Goal: Information Seeking & Learning: Compare options

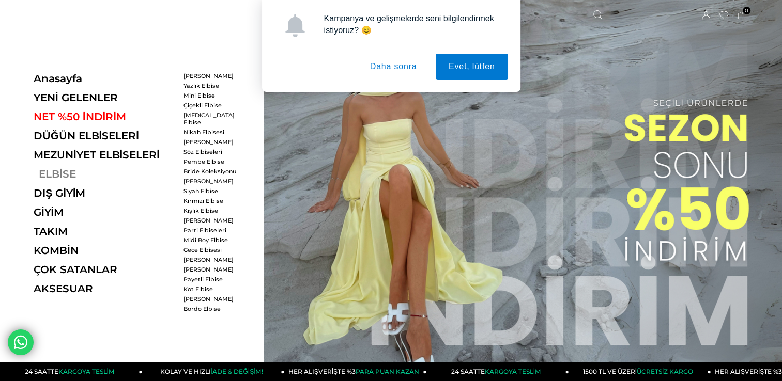
click at [45, 177] on link "ELBİSE" at bounding box center [105, 174] width 142 height 12
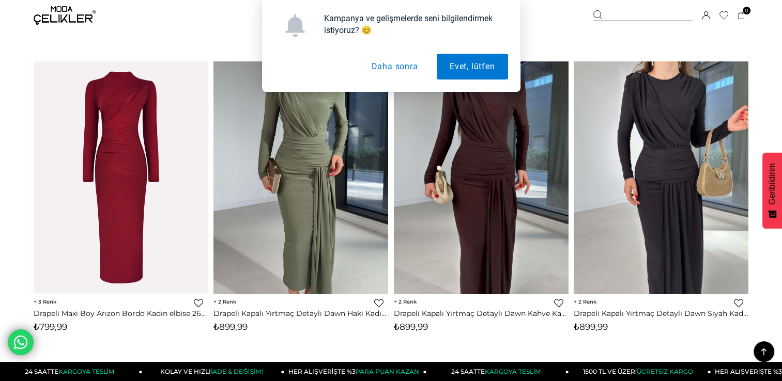
scroll to position [765, 0]
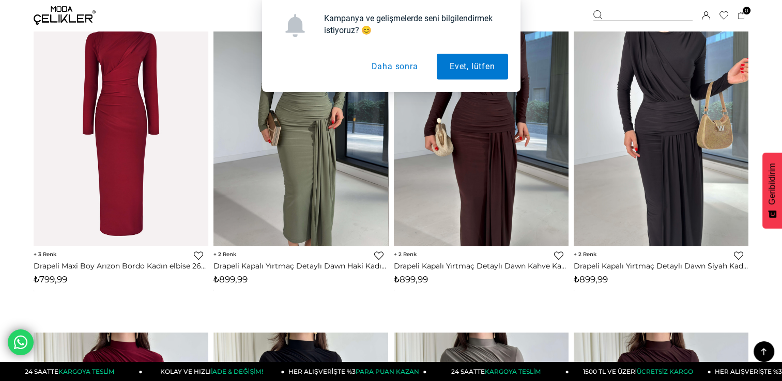
click at [402, 67] on button "Daha sonra" at bounding box center [394, 67] width 72 height 26
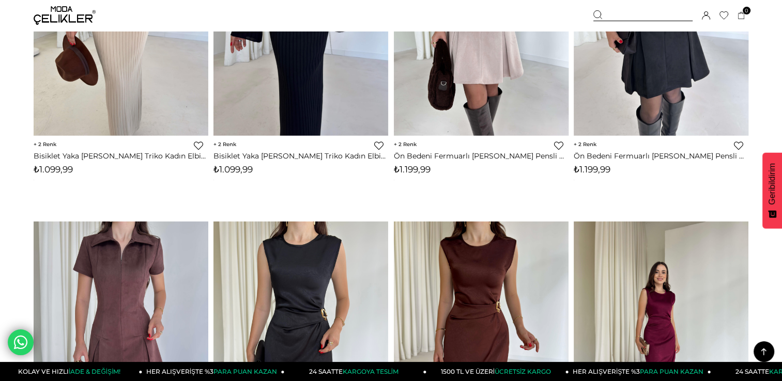
scroll to position [1902, 0]
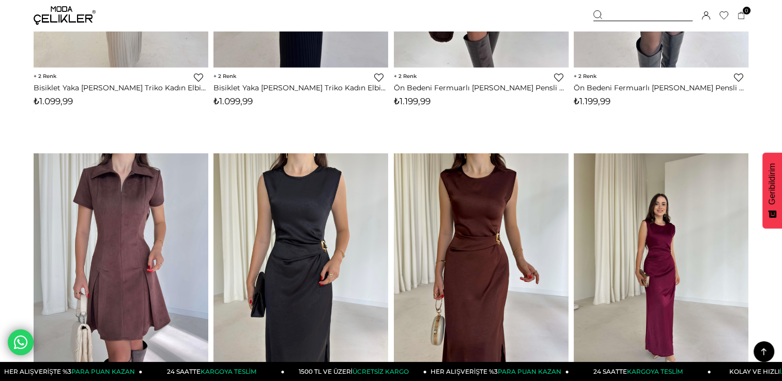
click at [65, 14] on img at bounding box center [65, 15] width 62 height 19
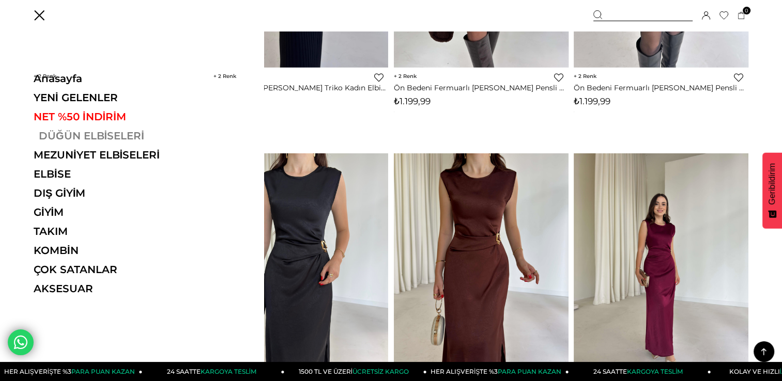
click at [93, 135] on link "DÜĞÜN ELBİSELERİ" at bounding box center [105, 136] width 142 height 12
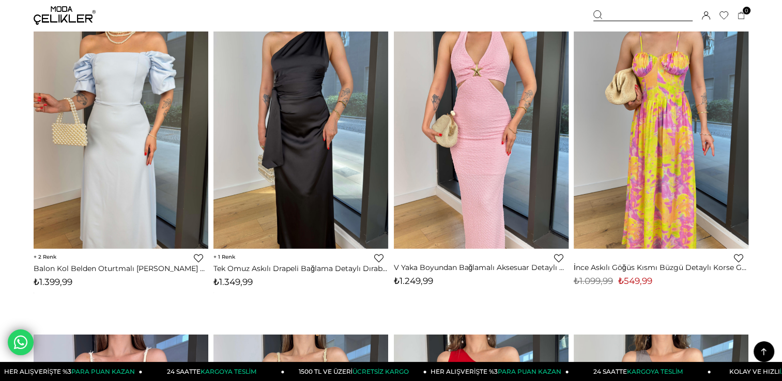
scroll to position [1406, 0]
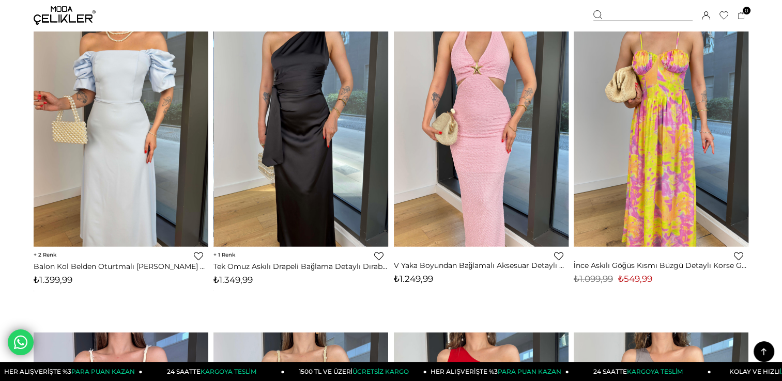
click at [323, 179] on div at bounding box center [301, 130] width 525 height 233
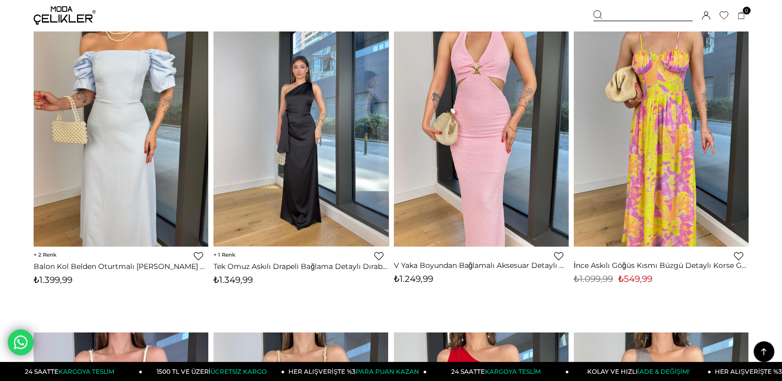
click at [323, 179] on img at bounding box center [300, 130] width 175 height 233
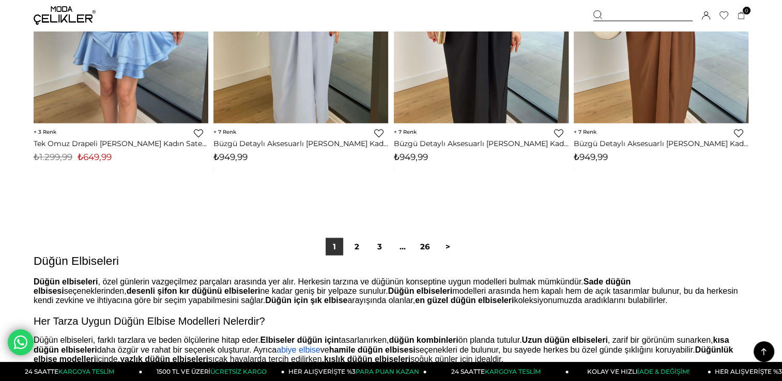
scroll to position [6443, 0]
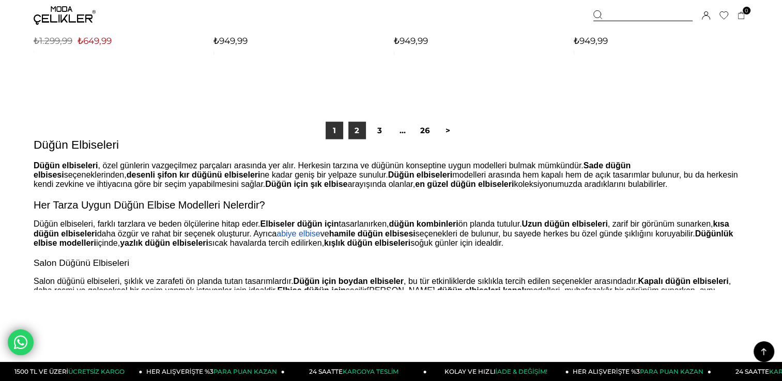
click at [357, 138] on link "2" at bounding box center [357, 131] width 18 height 18
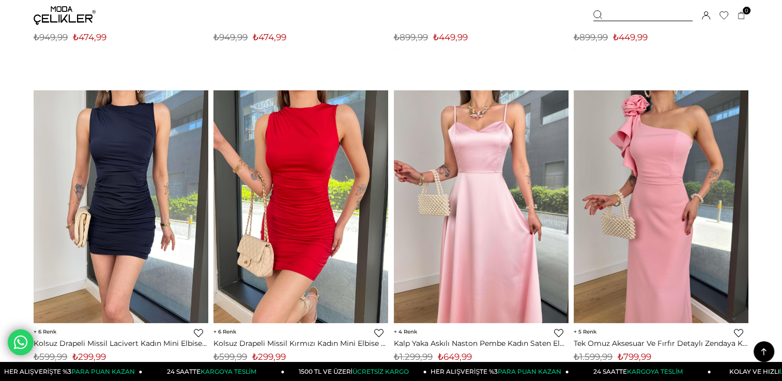
scroll to position [1674, 0]
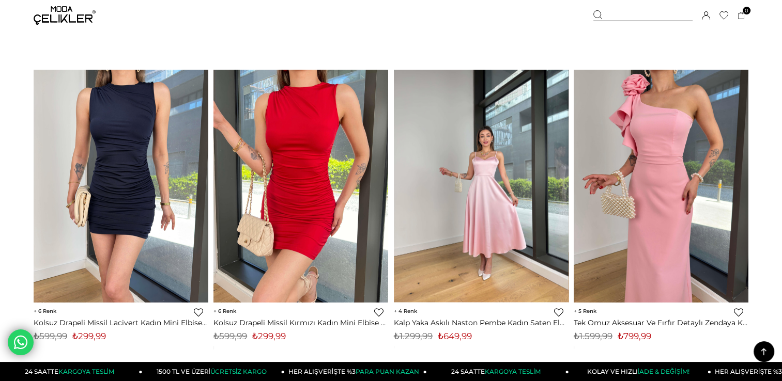
click at [475, 166] on div at bounding box center [481, 186] width 525 height 233
click at [475, 166] on img at bounding box center [481, 185] width 175 height 233
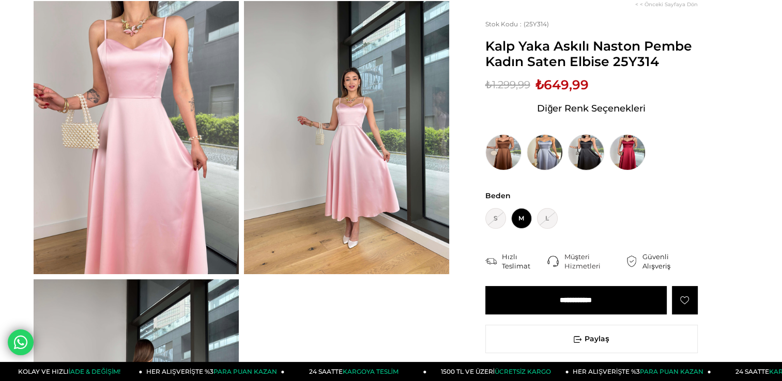
scroll to position [62, 0]
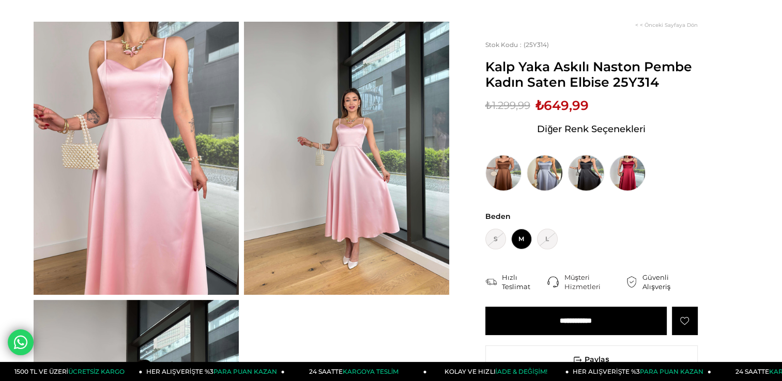
click at [585, 166] on img at bounding box center [586, 173] width 36 height 36
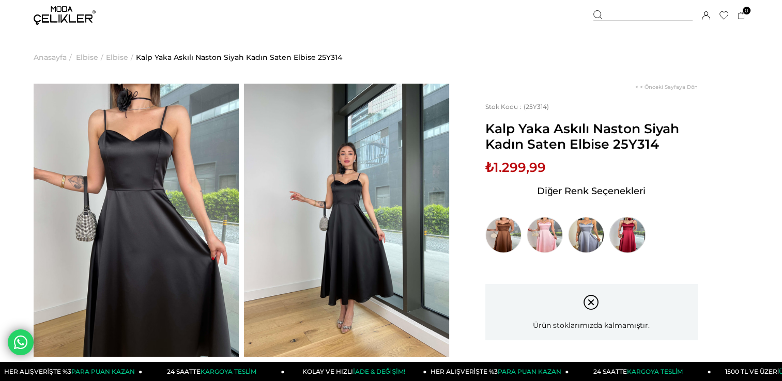
click at [633, 243] on img at bounding box center [627, 235] width 36 height 36
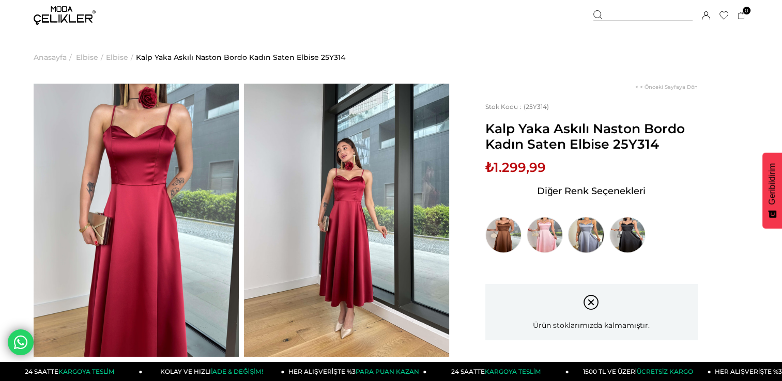
click at [583, 230] on img at bounding box center [586, 235] width 36 height 36
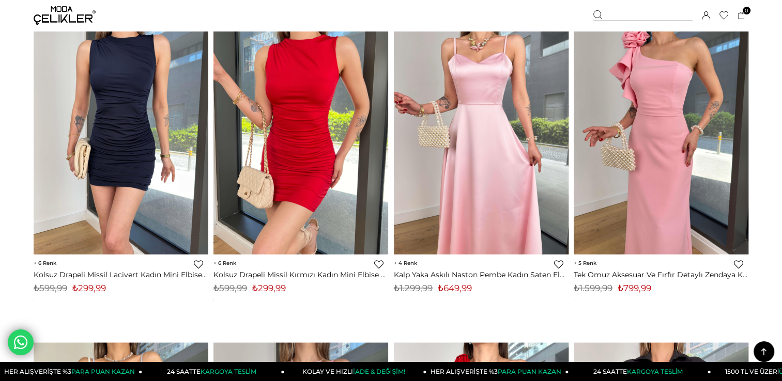
scroll to position [1723, 0]
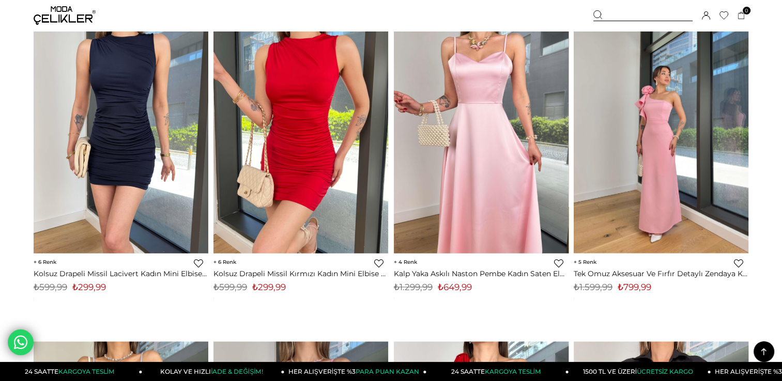
click at [647, 161] on img at bounding box center [661, 137] width 175 height 233
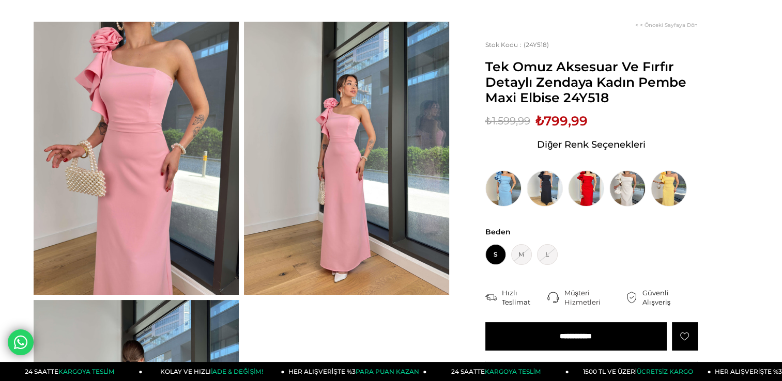
scroll to position [41, 0]
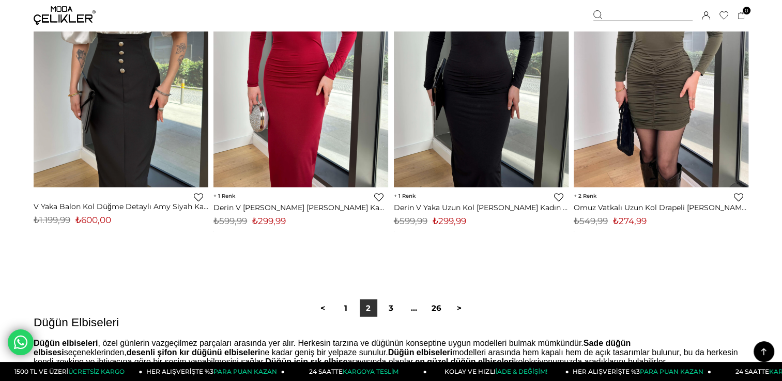
scroll to position [6291, 0]
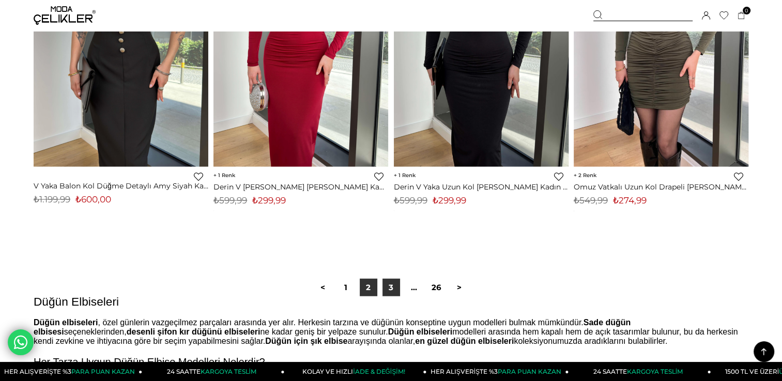
click at [391, 289] on link "3" at bounding box center [391, 288] width 18 height 18
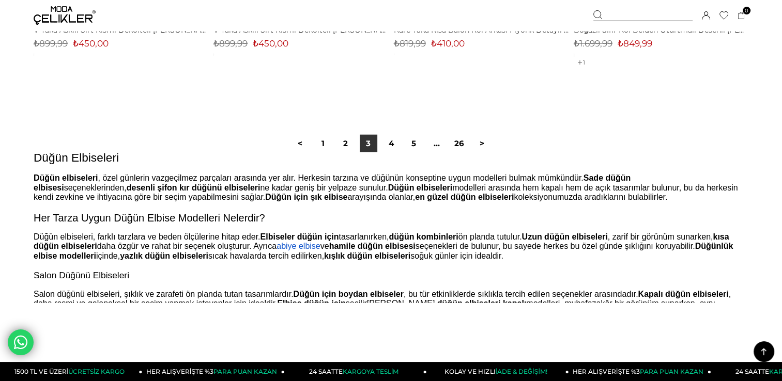
scroll to position [6511, 0]
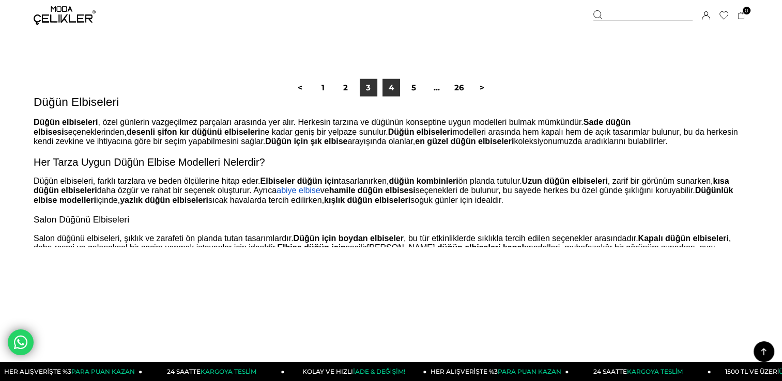
click at [392, 90] on link "4" at bounding box center [391, 88] width 18 height 18
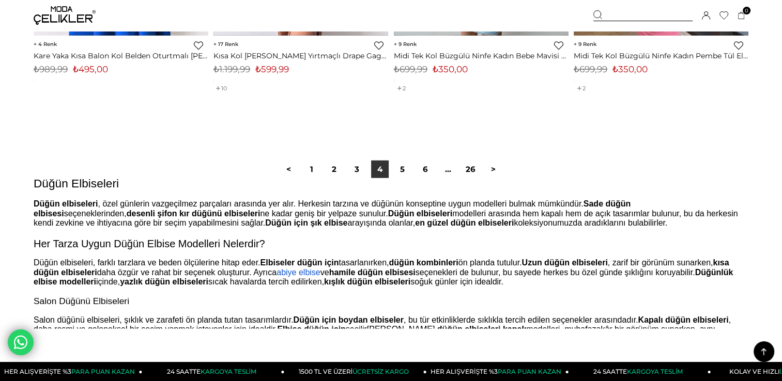
scroll to position [6532, 0]
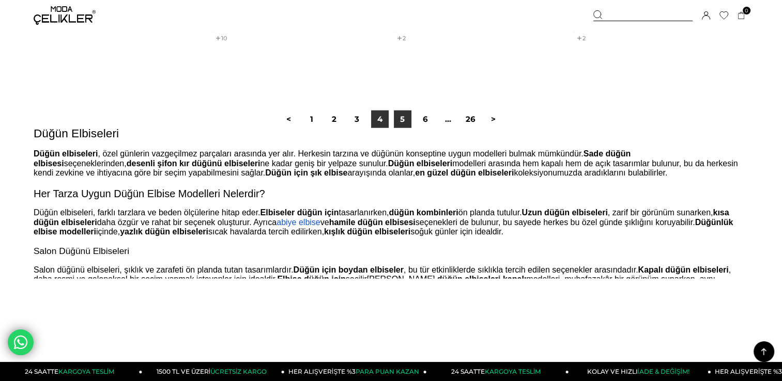
click at [400, 115] on link "5" at bounding box center [403, 120] width 18 height 18
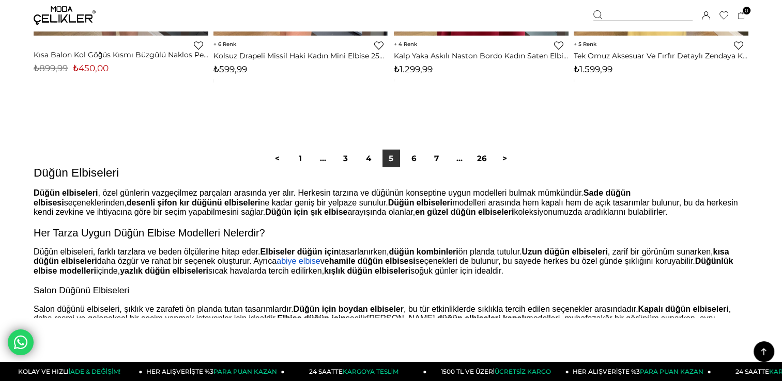
scroll to position [6426, 0]
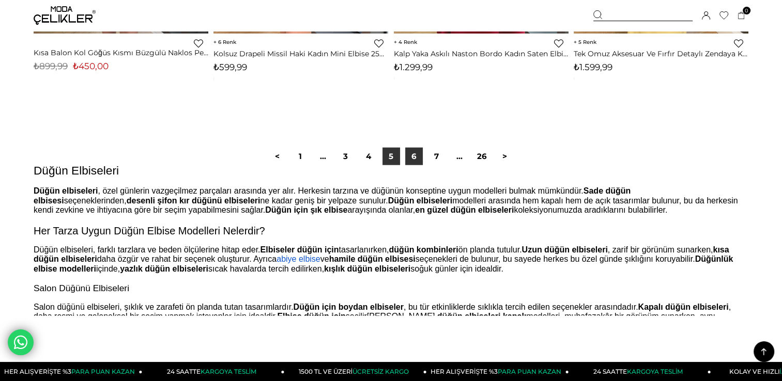
click at [419, 158] on link "6" at bounding box center [414, 157] width 18 height 18
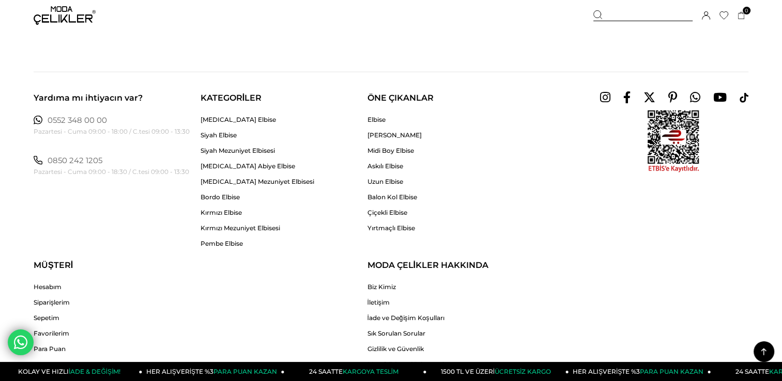
scroll to position [6780, 0]
